Goal: Information Seeking & Learning: Find specific fact

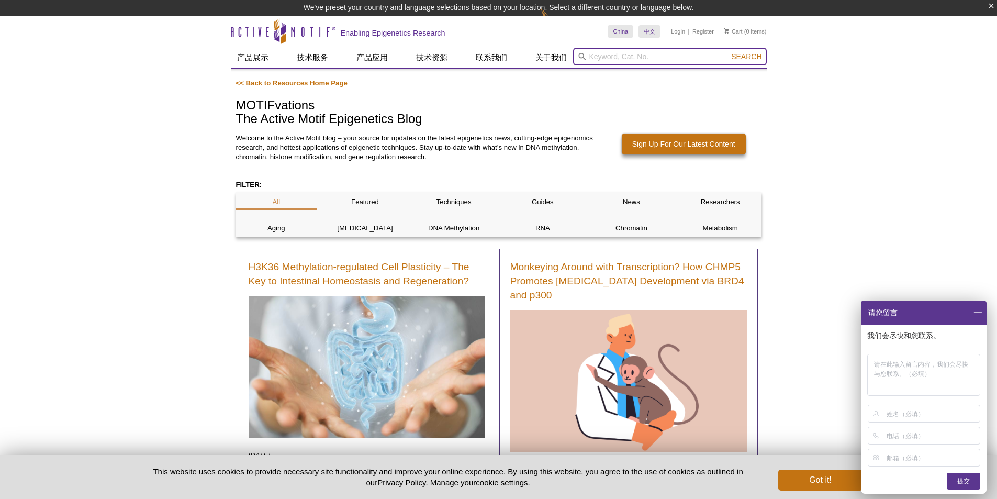
click at [607, 53] on input "search" at bounding box center [670, 57] width 194 height 18
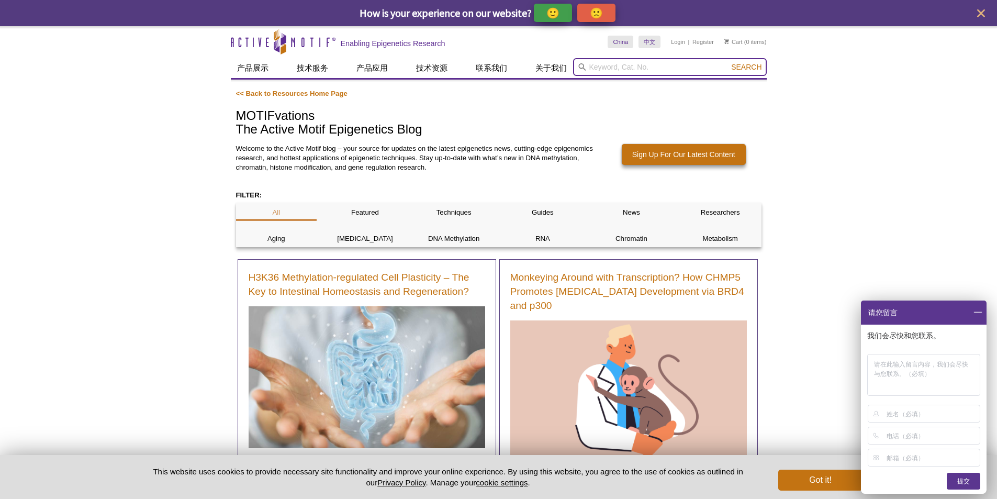
click at [607, 69] on input "search" at bounding box center [670, 67] width 194 height 18
paste input "81764"
type input "81764"
click at [728, 62] on button "Search" at bounding box center [746, 66] width 37 height 9
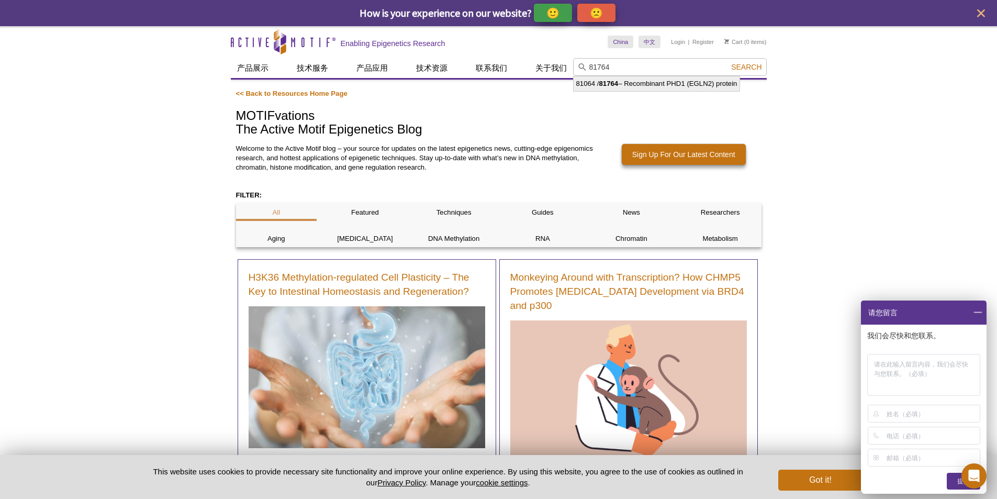
click at [976, 314] on span at bounding box center [978, 312] width 18 height 24
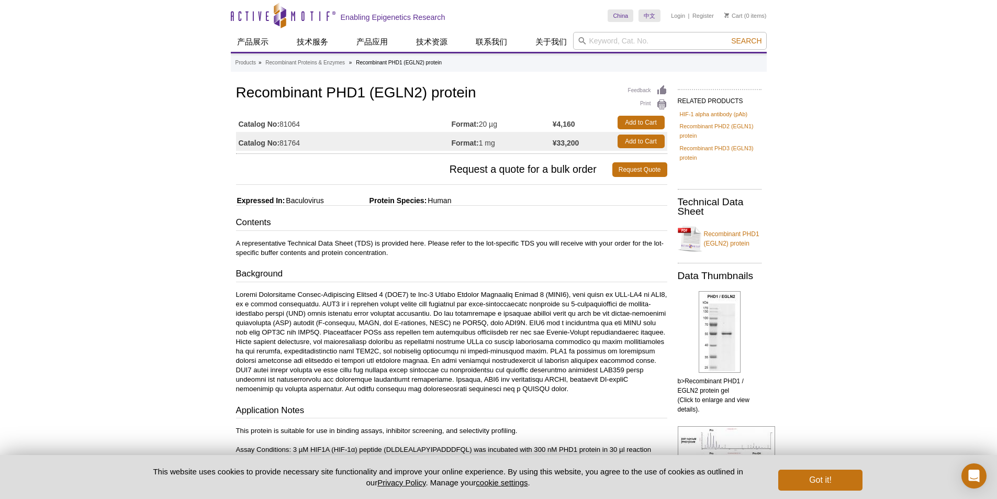
click at [305, 144] on td "Catalog No: 81764" at bounding box center [344, 141] width 216 height 19
drag, startPoint x: 234, startPoint y: 88, endPoint x: 475, endPoint y: 89, distance: 240.8
click at [475, 89] on div "Feedback Print Recombinant PHD1 (EGLN2) protein Catalog No: 81064 Format: 20 µg…" at bounding box center [449, 432] width 437 height 699
copy h1 "Recombinant PHD1 (EGLN2) protein"
drag, startPoint x: 312, startPoint y: 144, endPoint x: 282, endPoint y: 150, distance: 30.8
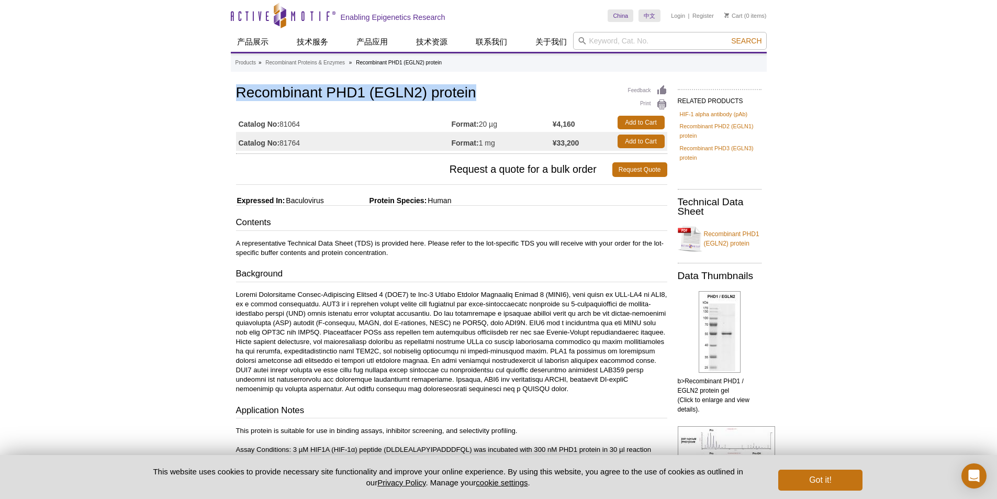
click at [282, 150] on td "Catalog No: 81764" at bounding box center [344, 141] width 216 height 19
copy td "81764"
drag, startPoint x: 238, startPoint y: 91, endPoint x: 479, endPoint y: 94, distance: 241.3
click at [479, 94] on h1 "Recombinant PHD1 (EGLN2) protein" at bounding box center [451, 94] width 431 height 18
copy h1 "Recombinant PHD1 (EGLN2) protein"
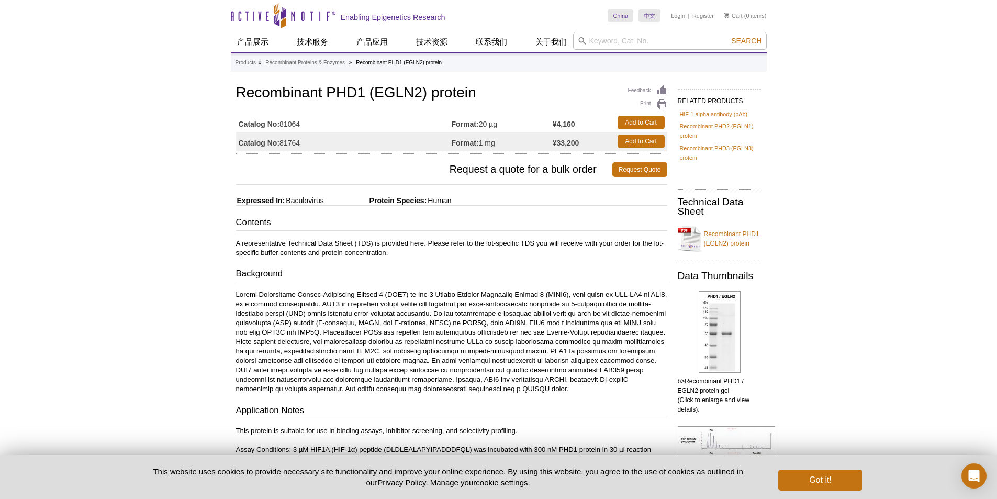
click at [322, 109] on div "Feedback Print Recombinant PHD1 (EGLN2) protein Catalog No: 81064 Format: 20 µg…" at bounding box center [451, 118] width 431 height 71
drag, startPoint x: 287, startPoint y: 144, endPoint x: 300, endPoint y: 146, distance: 13.6
click at [300, 146] on td "Catalog No: 81764" at bounding box center [344, 141] width 216 height 19
copy td "81764"
click at [645, 43] on input "search" at bounding box center [670, 41] width 194 height 18
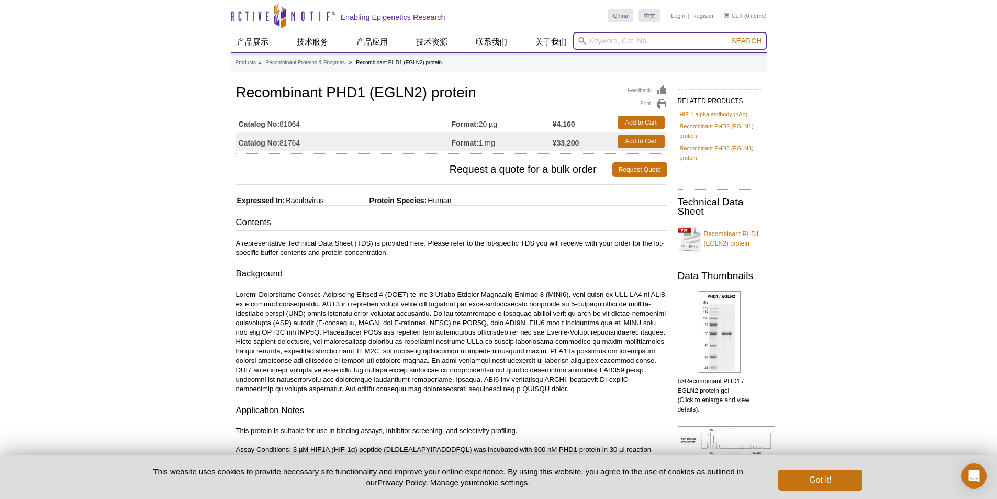
paste input "81765"
type input "81765"
click at [728, 36] on button "Search" at bounding box center [746, 40] width 37 height 9
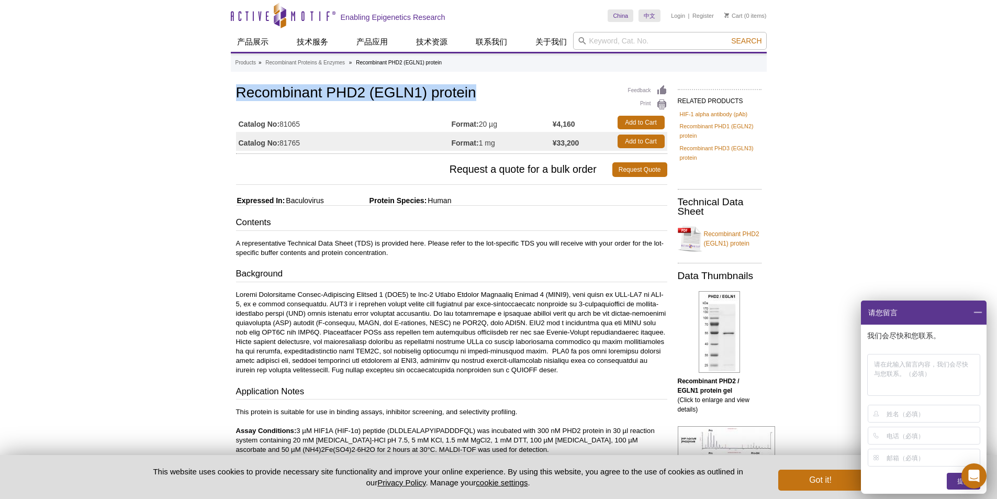
drag, startPoint x: 249, startPoint y: 91, endPoint x: 474, endPoint y: 83, distance: 224.7
click at [474, 83] on div "Feedback Print Recombinant PHD2 (EGLN1) protein Catalog No: 81065 Format: 20 µg…" at bounding box center [451, 118] width 431 height 71
copy h1 "Recombinant PHD2 (EGLN1) protein"
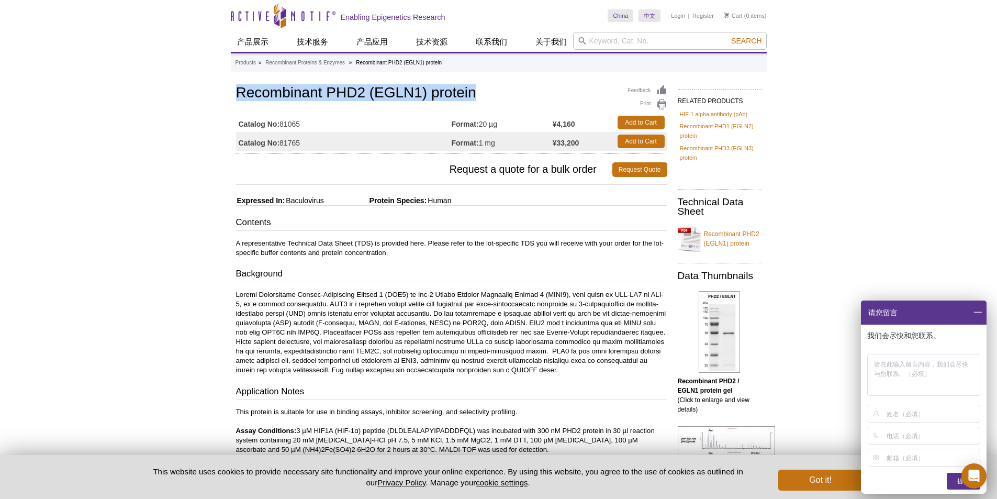
copy h1 "Recombinant PHD2 (EGLN1) protein"
drag, startPoint x: 306, startPoint y: 142, endPoint x: 281, endPoint y: 142, distance: 25.1
click at [281, 142] on td "Catalog No: 81765" at bounding box center [344, 141] width 216 height 19
copy td "81765"
